Goal: Transaction & Acquisition: Obtain resource

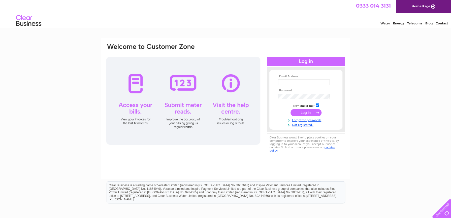
type input "karen.docherty@curriebrown.com"
click at [304, 114] on input "submit" at bounding box center [305, 112] width 31 height 7
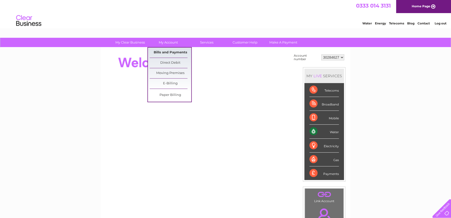
click at [176, 49] on link "Bills and Payments" at bounding box center [170, 53] width 42 height 10
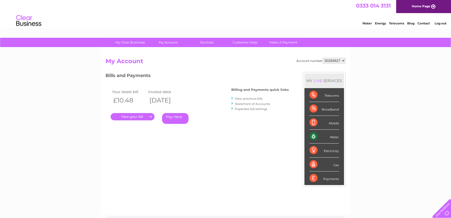
click at [138, 117] on link "." at bounding box center [132, 116] width 44 height 7
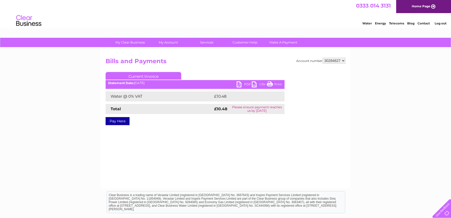
click at [239, 83] on link "PDF" at bounding box center [243, 84] width 15 height 7
click at [342, 58] on select "30284627 30284630" at bounding box center [333, 61] width 23 height 6
select select "30284630"
click at [322, 58] on select "30284627 30284630" at bounding box center [333, 61] width 23 height 6
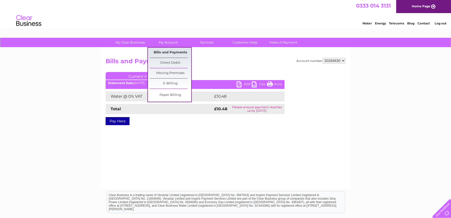
click at [171, 51] on link "Bills and Payments" at bounding box center [170, 53] width 42 height 10
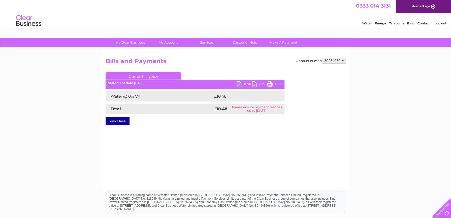
click at [246, 85] on link "PDF" at bounding box center [243, 84] width 15 height 7
